Goal: Navigation & Orientation: Find specific page/section

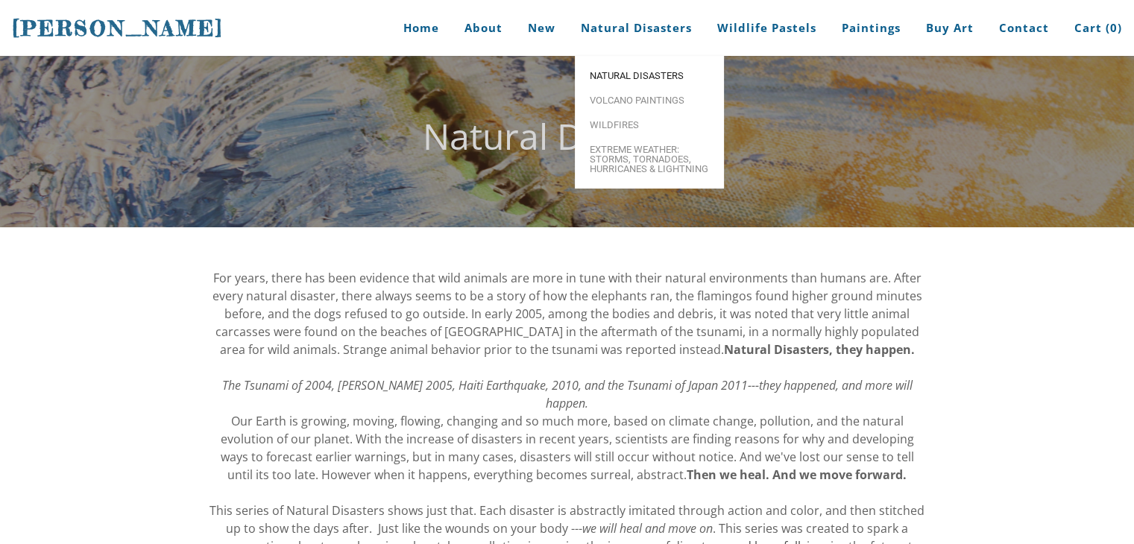
click at [617, 75] on span "Natural Disasters" at bounding box center [649, 76] width 119 height 10
click at [616, 101] on span "Volcano paintings" at bounding box center [649, 100] width 119 height 10
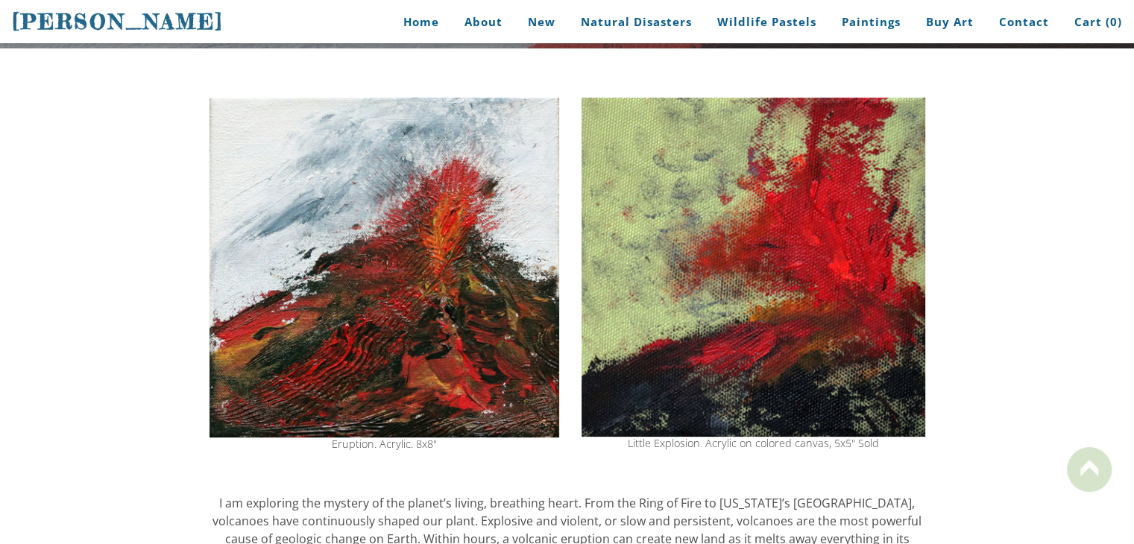
scroll to position [169, 0]
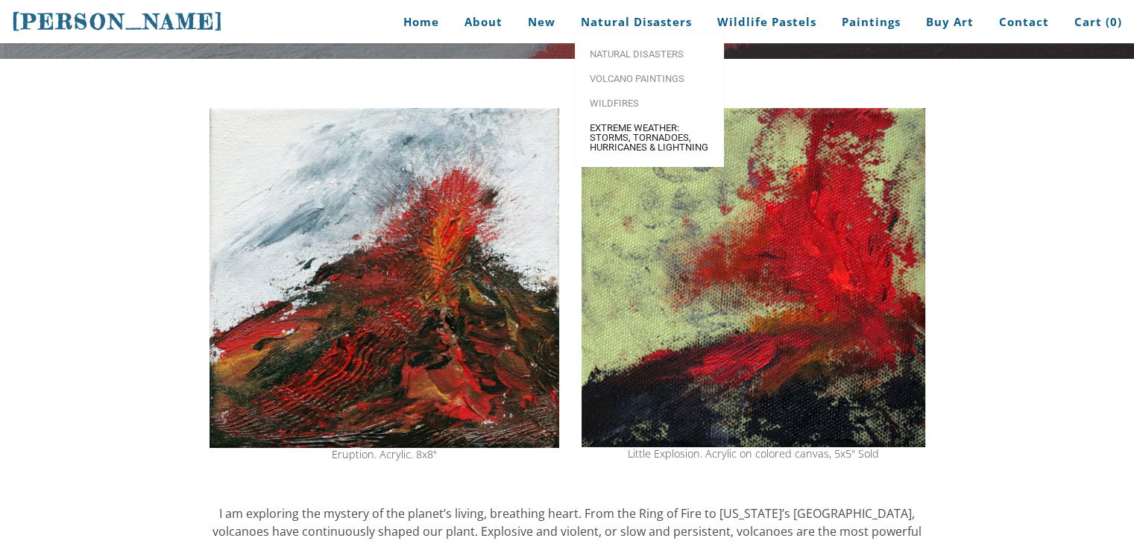
click at [620, 128] on span "Extreme Weather: Storms, Tornadoes, Hurricanes & Lightning" at bounding box center [649, 137] width 119 height 29
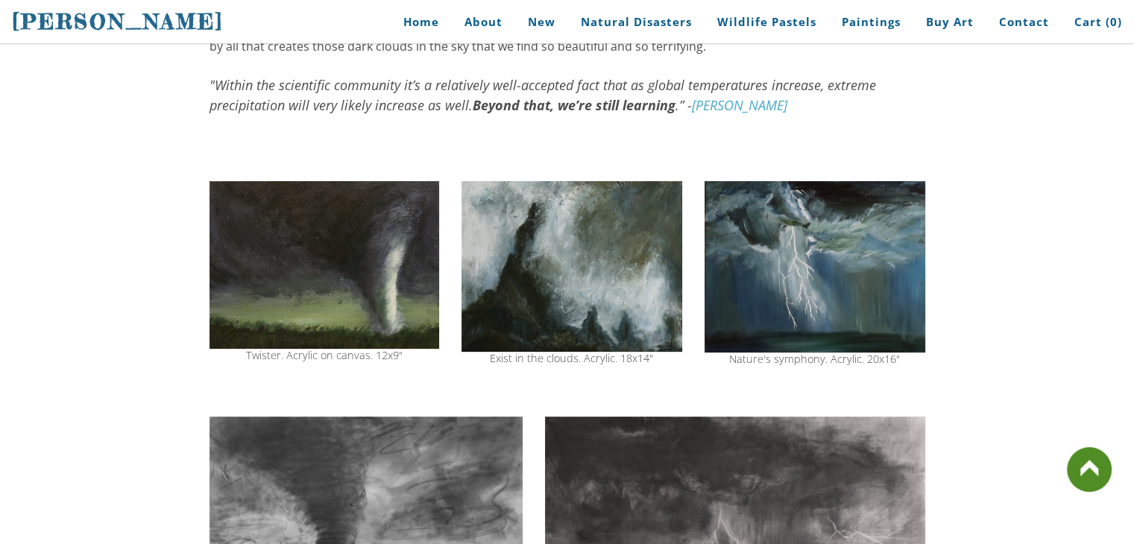
scroll to position [392, 0]
